Goal: Check status: Check status

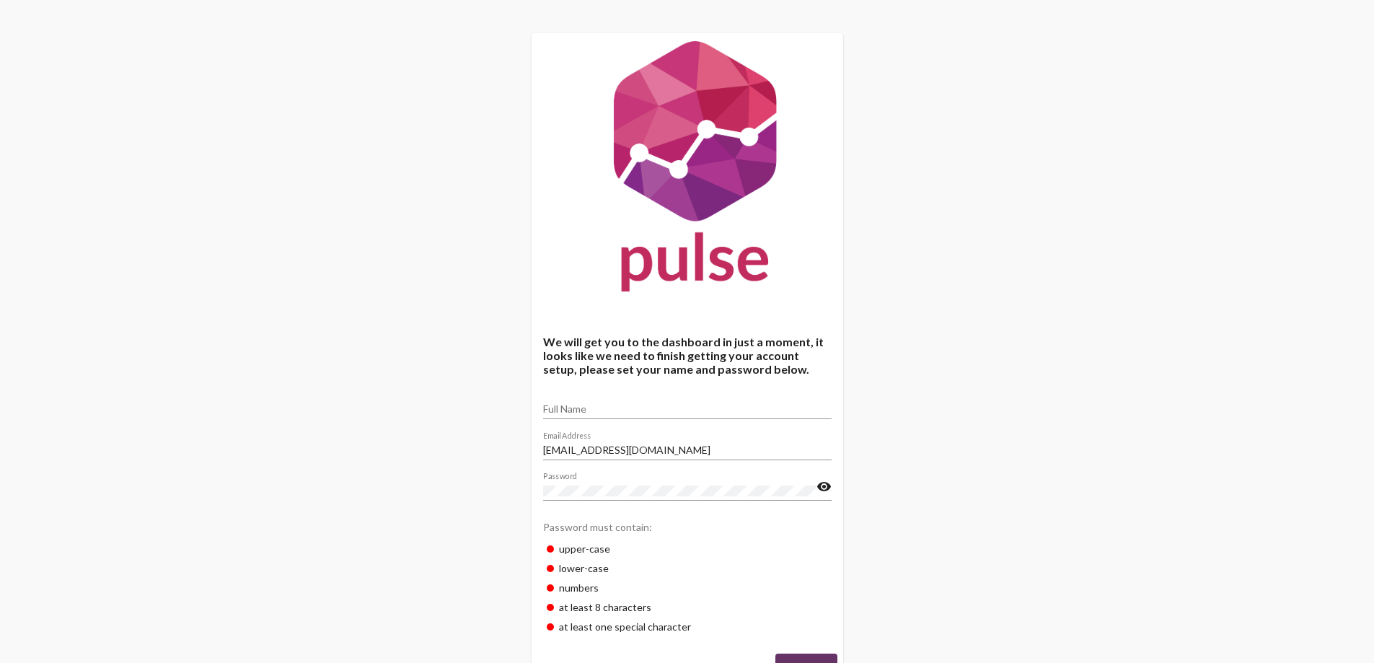
scroll to position [56, 0]
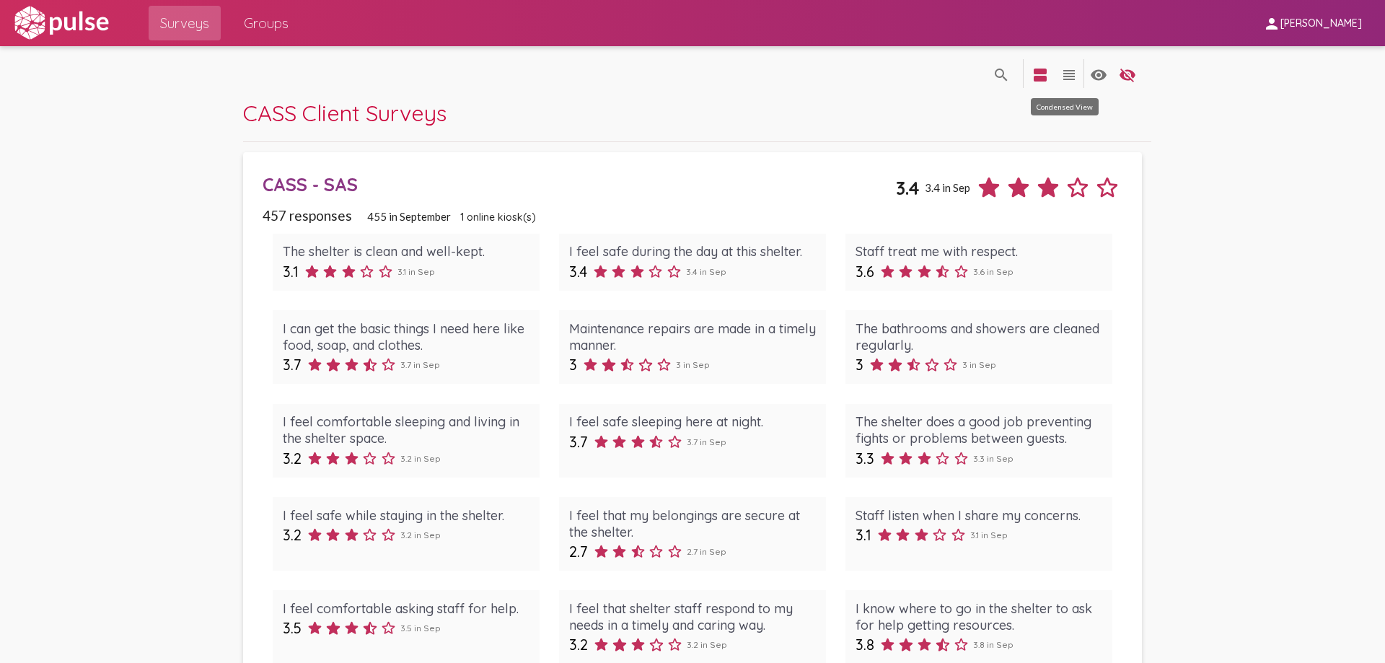
click at [1067, 81] on mat-icon "view_headline" at bounding box center [1068, 74] width 17 height 17
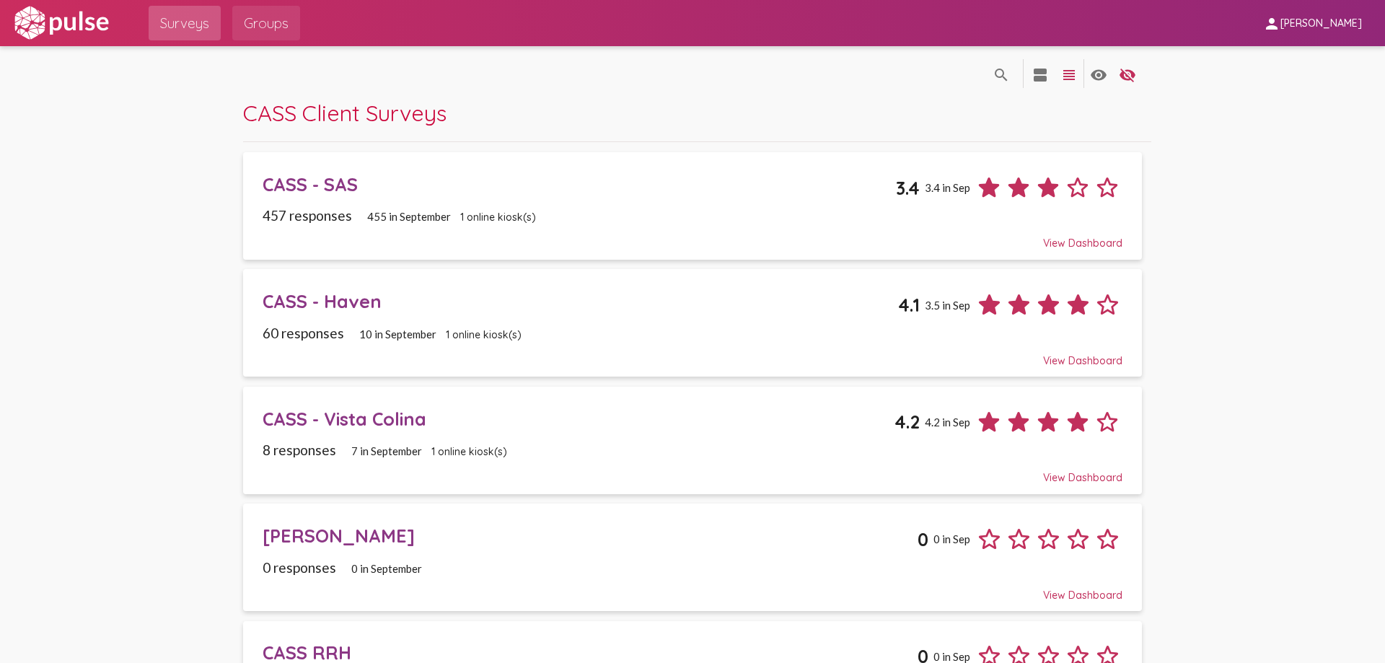
click at [260, 18] on span "Groups" at bounding box center [266, 23] width 45 height 26
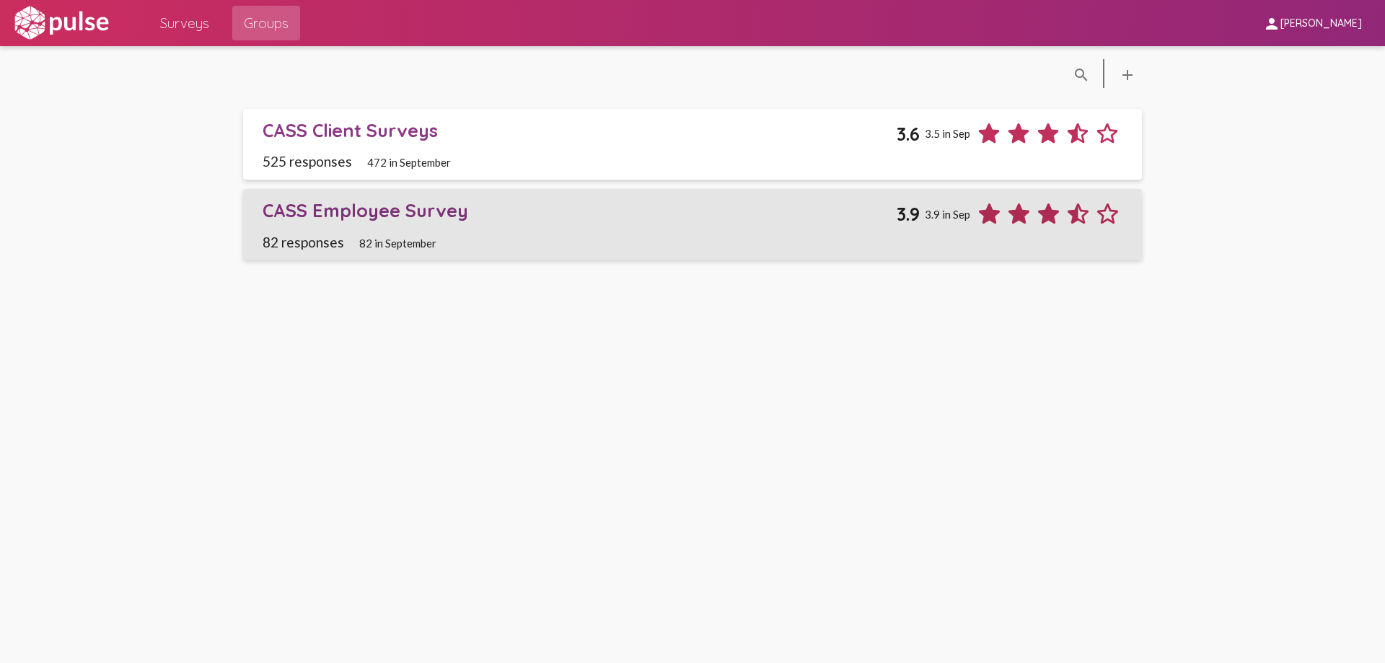
click at [415, 211] on div "CASS Employee Survey" at bounding box center [578, 210] width 633 height 22
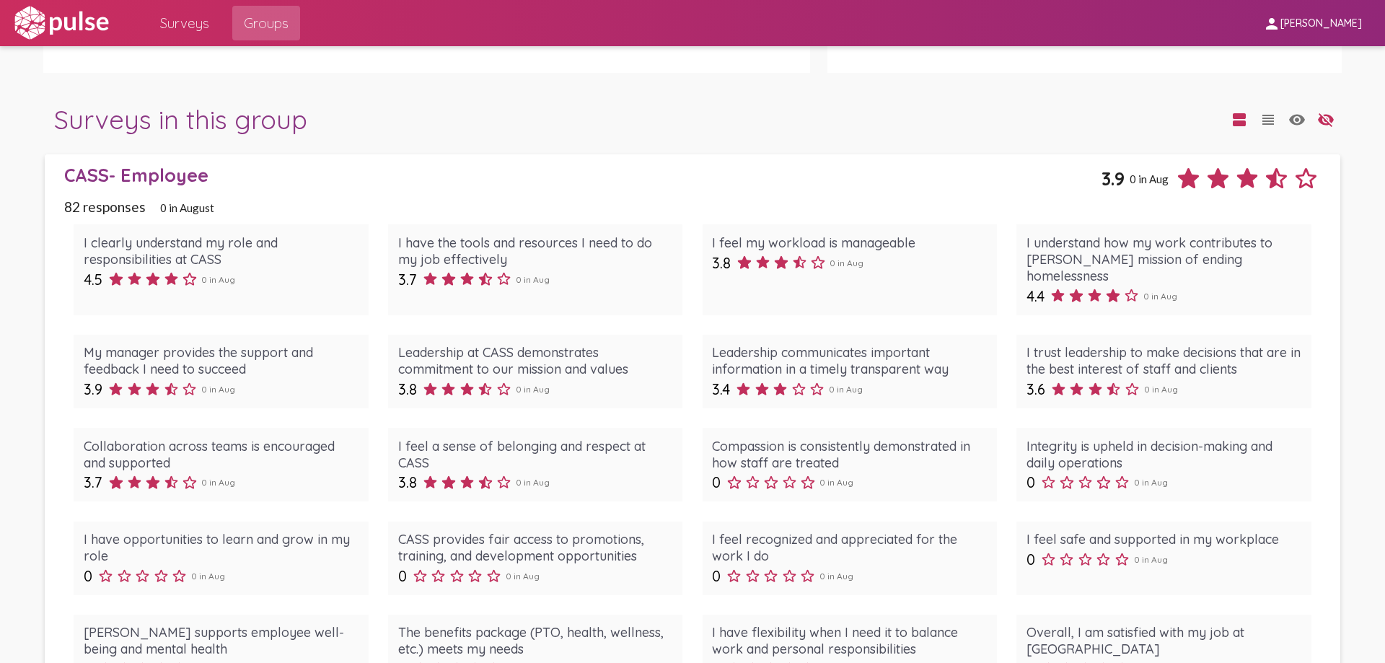
scroll to position [1082, 0]
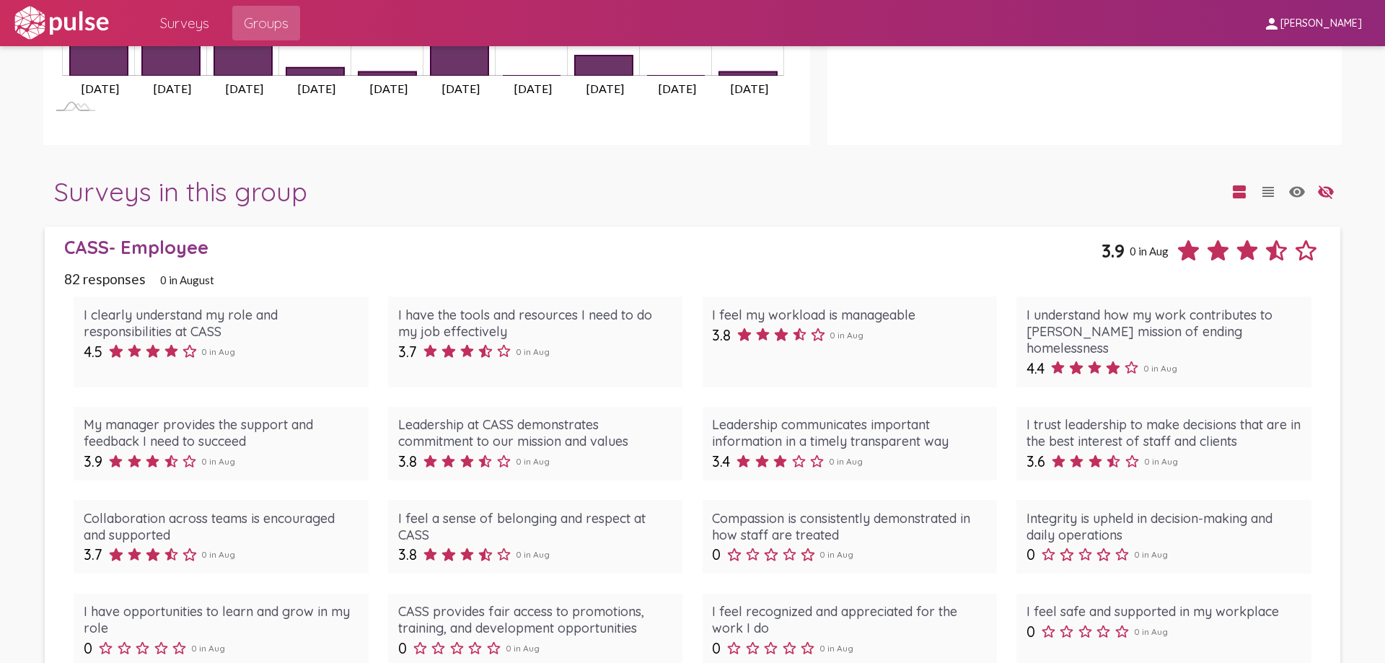
click at [1113, 257] on span "3.9" at bounding box center [1112, 250] width 23 height 22
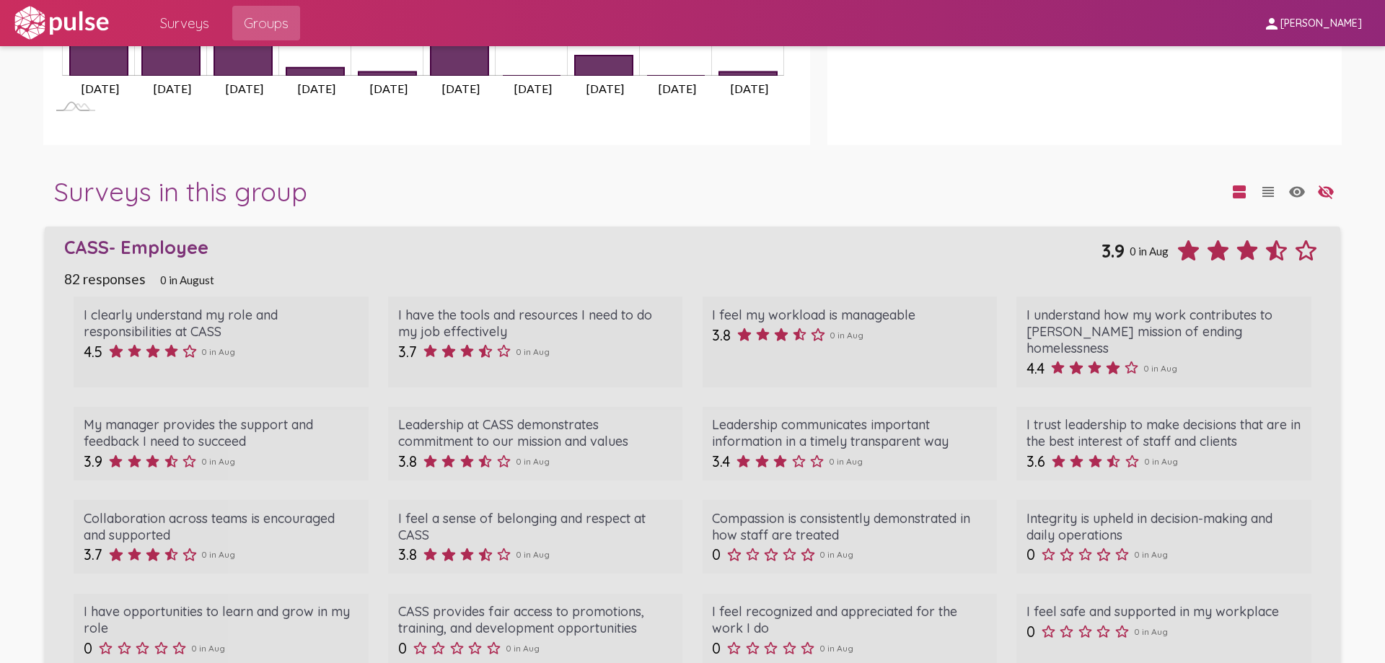
click at [165, 248] on div "CASS- Employee" at bounding box center [583, 247] width 1038 height 22
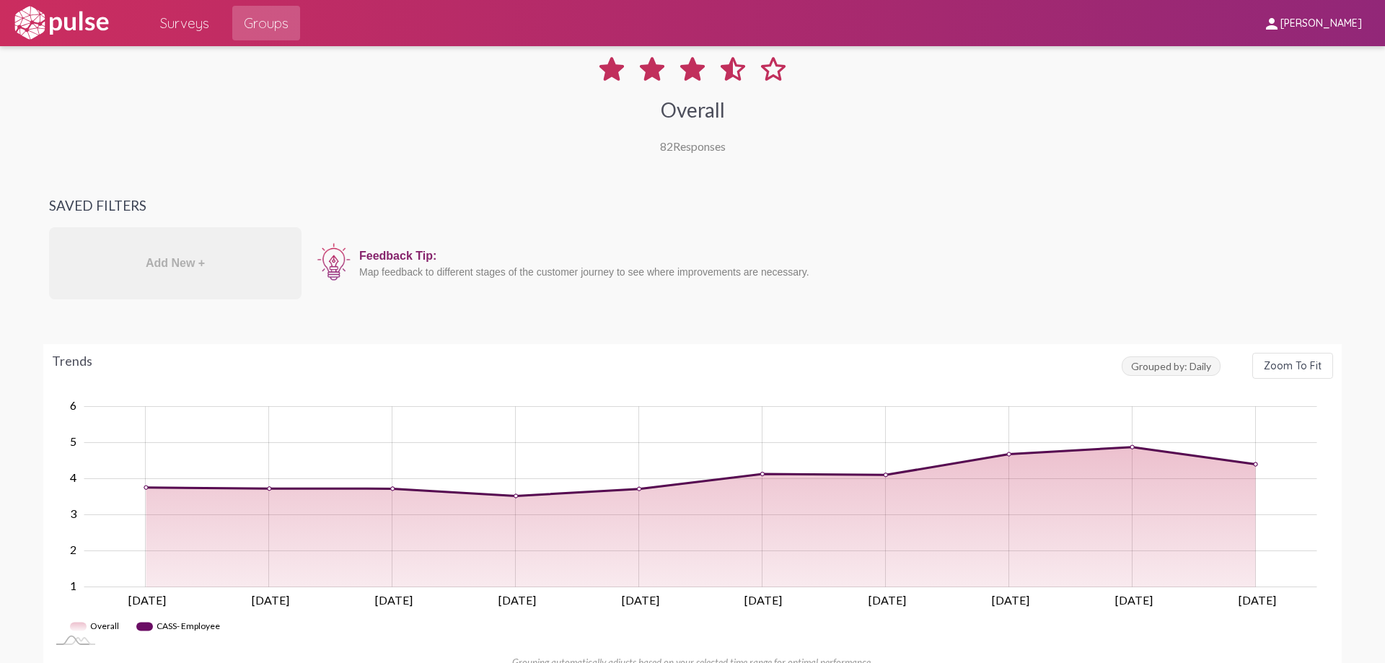
scroll to position [0, 0]
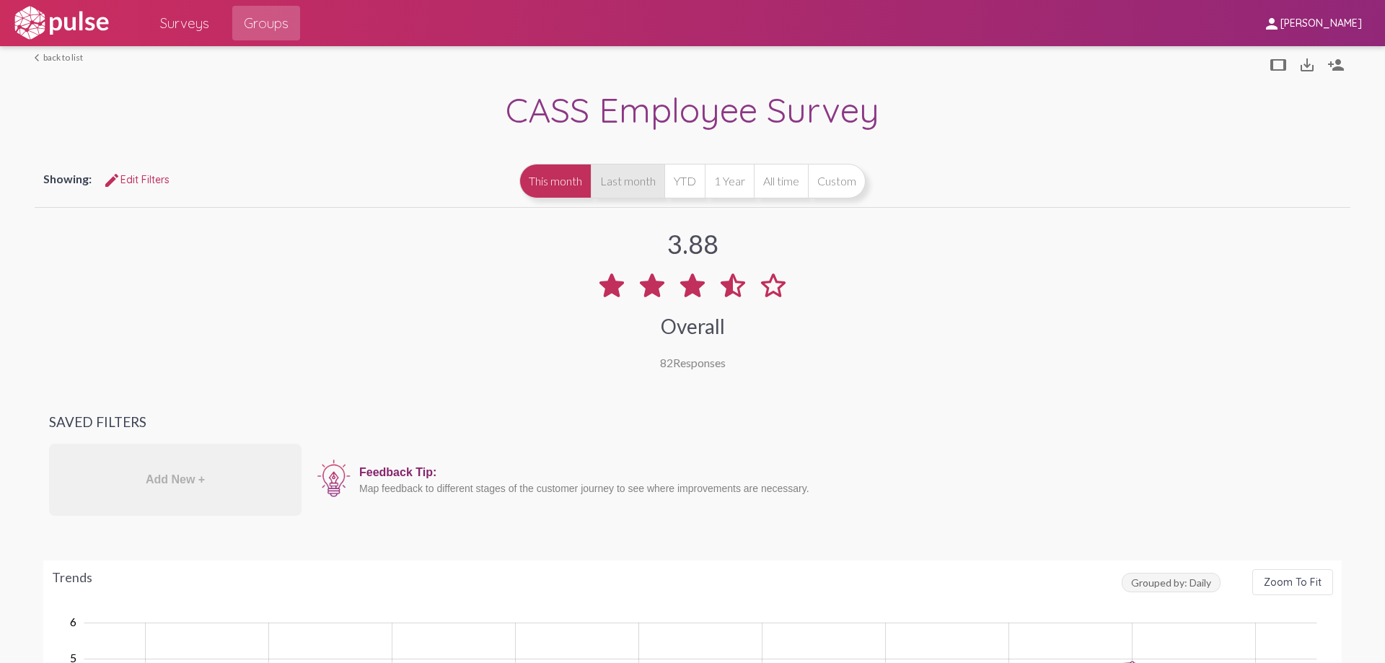
click at [631, 185] on button "Last month" at bounding box center [628, 181] width 74 height 35
click at [551, 190] on button "This month" at bounding box center [554, 181] width 71 height 35
click at [682, 186] on button "YTD" at bounding box center [684, 181] width 40 height 35
click at [615, 182] on button "Last month" at bounding box center [628, 181] width 74 height 35
click at [574, 192] on button "This month" at bounding box center [554, 181] width 71 height 35
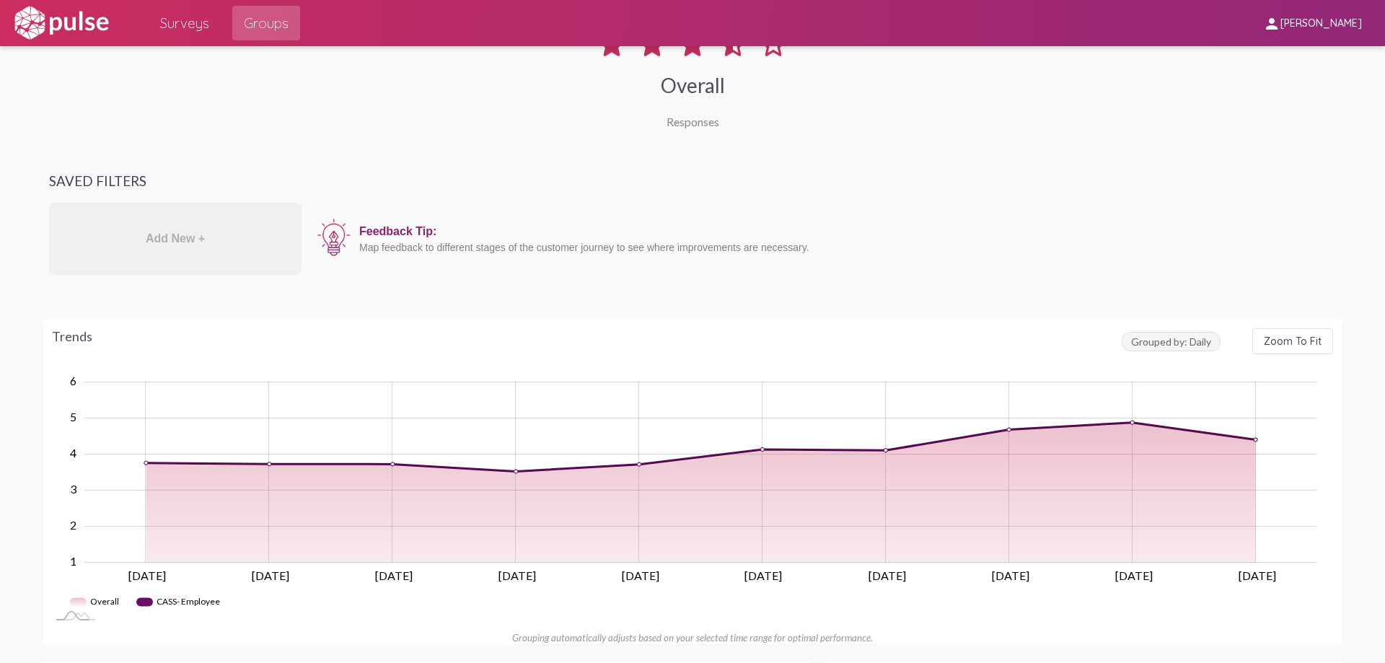
scroll to position [169, 0]
